Goal: Task Accomplishment & Management: Manage account settings

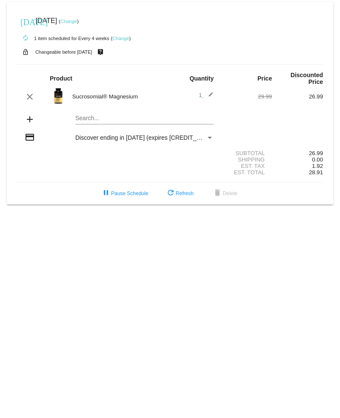
click at [77, 53] on small "Changeable before [DATE]" at bounding box center [63, 51] width 57 height 5
click at [77, 22] on link "Change" at bounding box center [68, 21] width 17 height 5
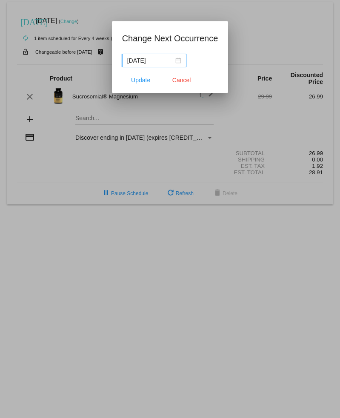
click at [173, 57] on div "[DATE]" at bounding box center [154, 60] width 54 height 9
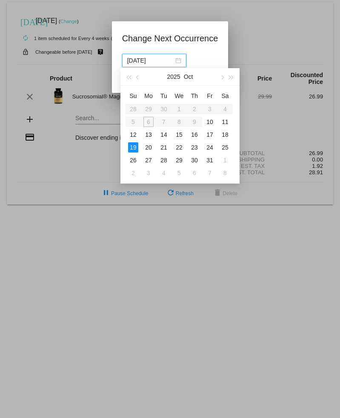
click at [218, 73] on button "button" at bounding box center [221, 76] width 9 height 17
click at [140, 122] on td "2" at bounding box center [133, 121] width 15 height 13
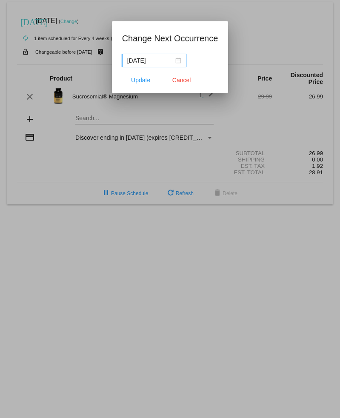
click at [177, 57] on div "[DATE]" at bounding box center [154, 60] width 54 height 9
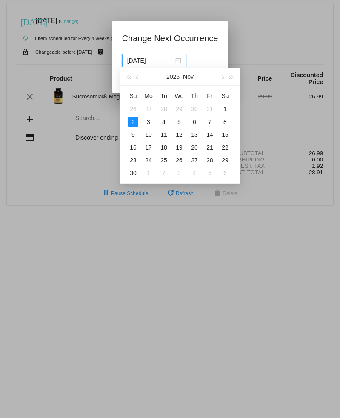
click at [129, 108] on div "26" at bounding box center [133, 109] width 10 height 10
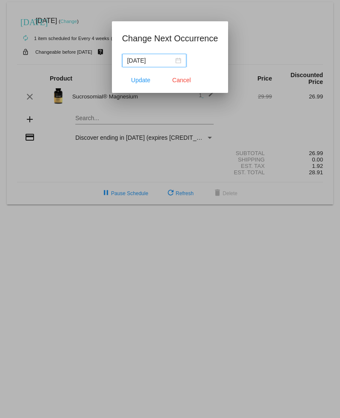
click at [174, 57] on div "[DATE]" at bounding box center [154, 60] width 54 height 9
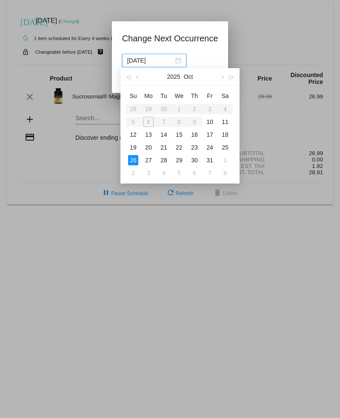
click at [216, 70] on div "[DATE]" at bounding box center [180, 76] width 74 height 17
click at [222, 71] on button "button" at bounding box center [221, 76] width 9 height 17
click at [142, 119] on td "3" at bounding box center [148, 121] width 15 height 13
type input "[DATE]"
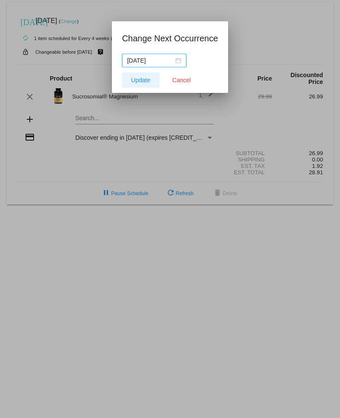
click at [131, 79] on span "Update" at bounding box center [140, 80] width 19 height 7
